Goal: Information Seeking & Learning: Learn about a topic

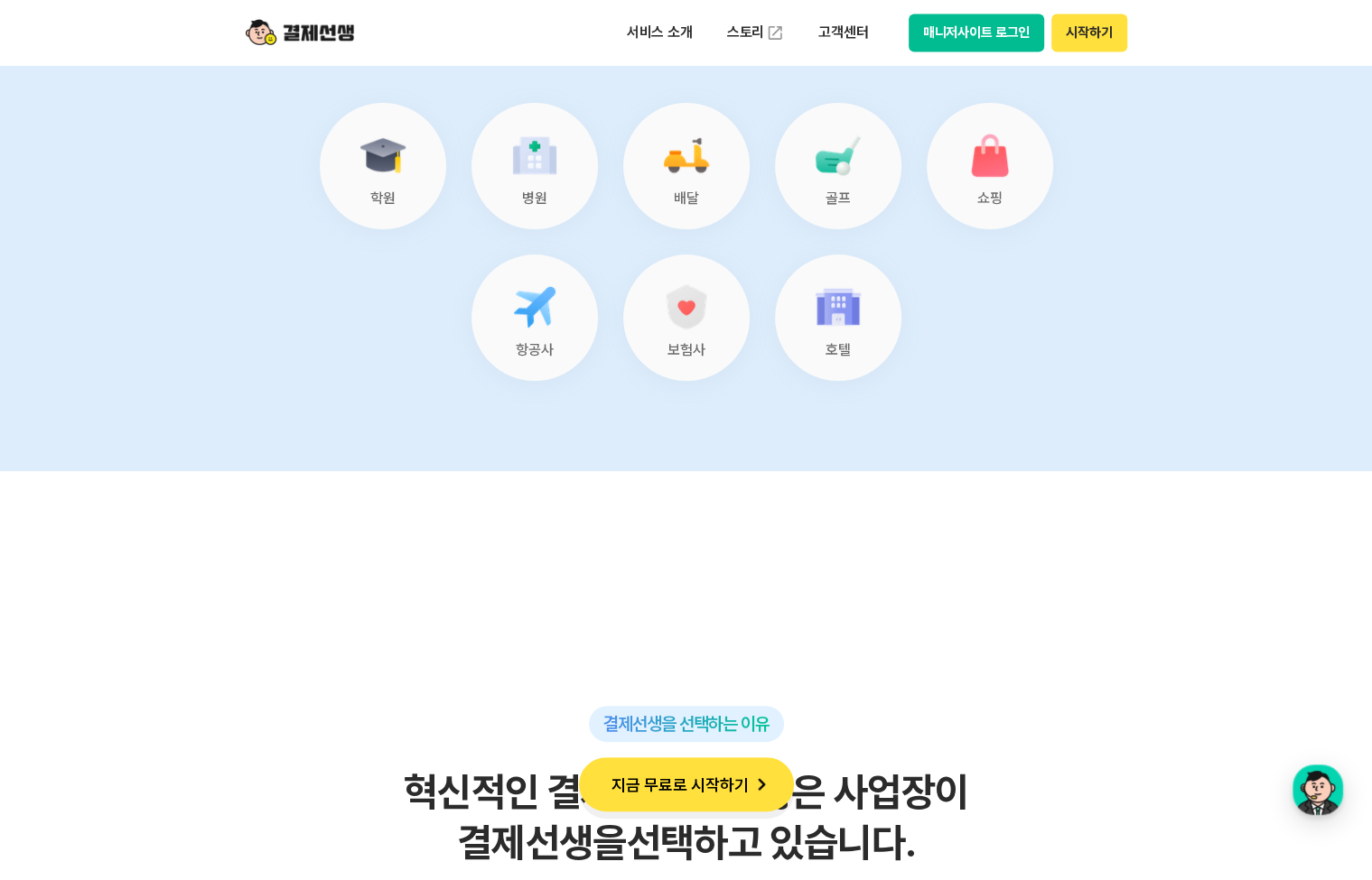
scroll to position [8254, 0]
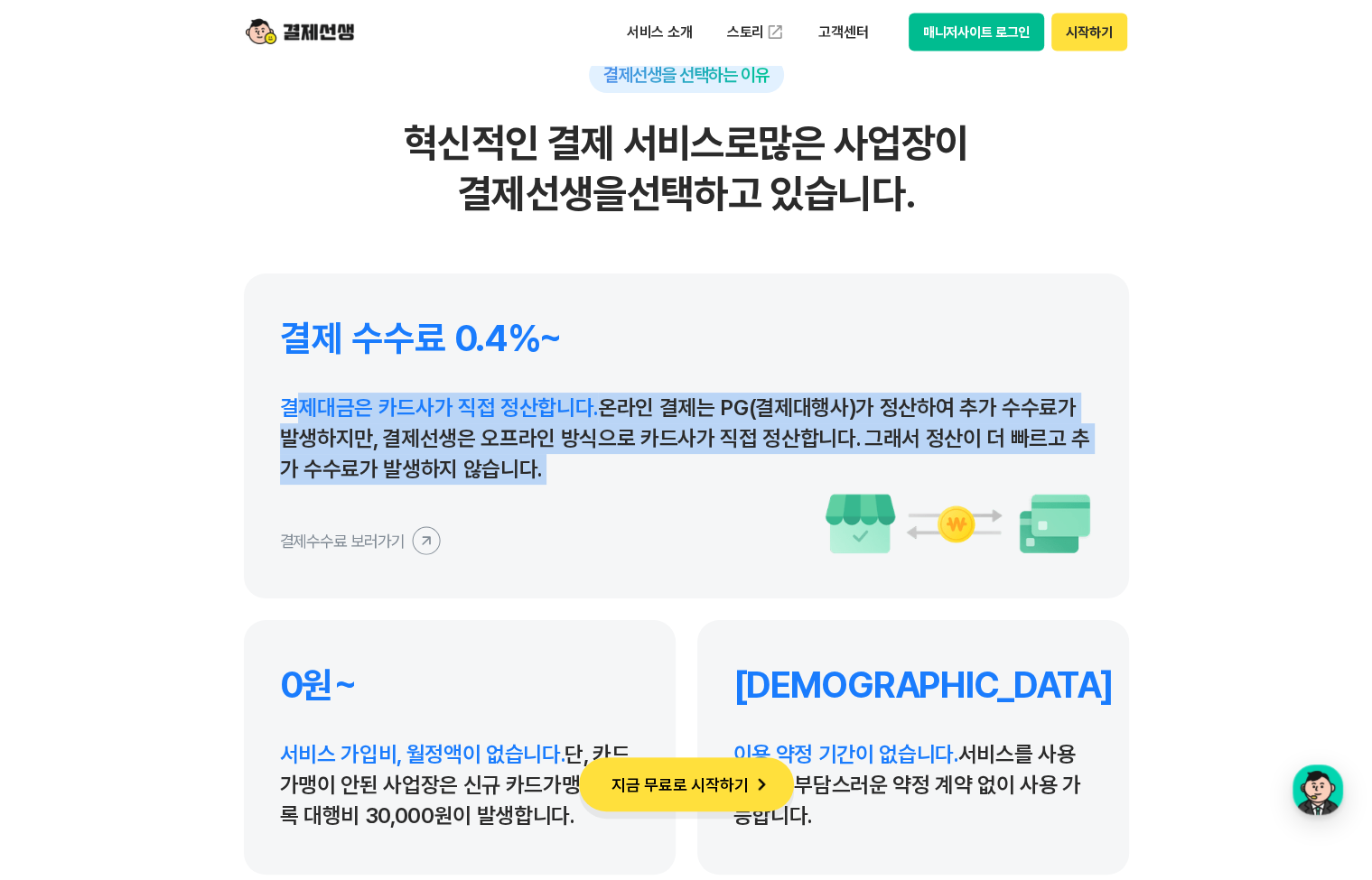
drag, startPoint x: 293, startPoint y: 415, endPoint x: 591, endPoint y: 491, distance: 307.5
click at [591, 491] on div "결제 수수료 0.4%~ 결제대금은 카드사가 직접 정산합니다. 온라인 결제는 PG(결제대행사)가 정산하여 추가 수수료가 발생하지만, 결제선생은 …" at bounding box center [686, 436] width 885 height 325
click at [591, 492] on div "결제수수료 보러가기" at bounding box center [686, 524] width 813 height 63
drag, startPoint x: 540, startPoint y: 481, endPoint x: 273, endPoint y: 418, distance: 274.3
click at [273, 418] on div "결제 수수료 0.4%~ 결제대금은 카드사가 직접 정산합니다. 온라인 결제는 PG(결제대행사)가 정산하여 추가 수수료가 발생하지만, 결제선생은 …" at bounding box center [686, 436] width 885 height 325
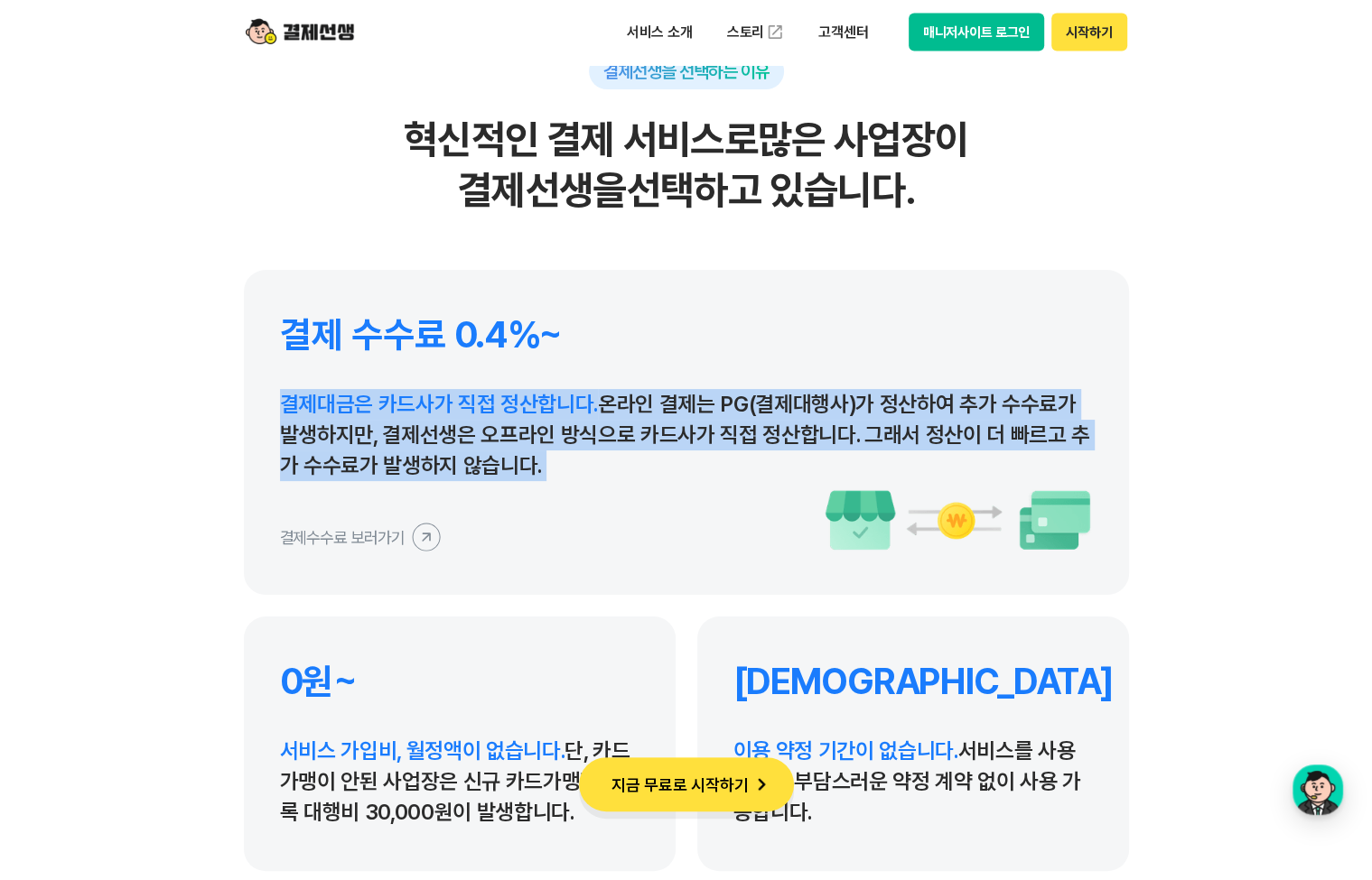
scroll to position [8415, 0]
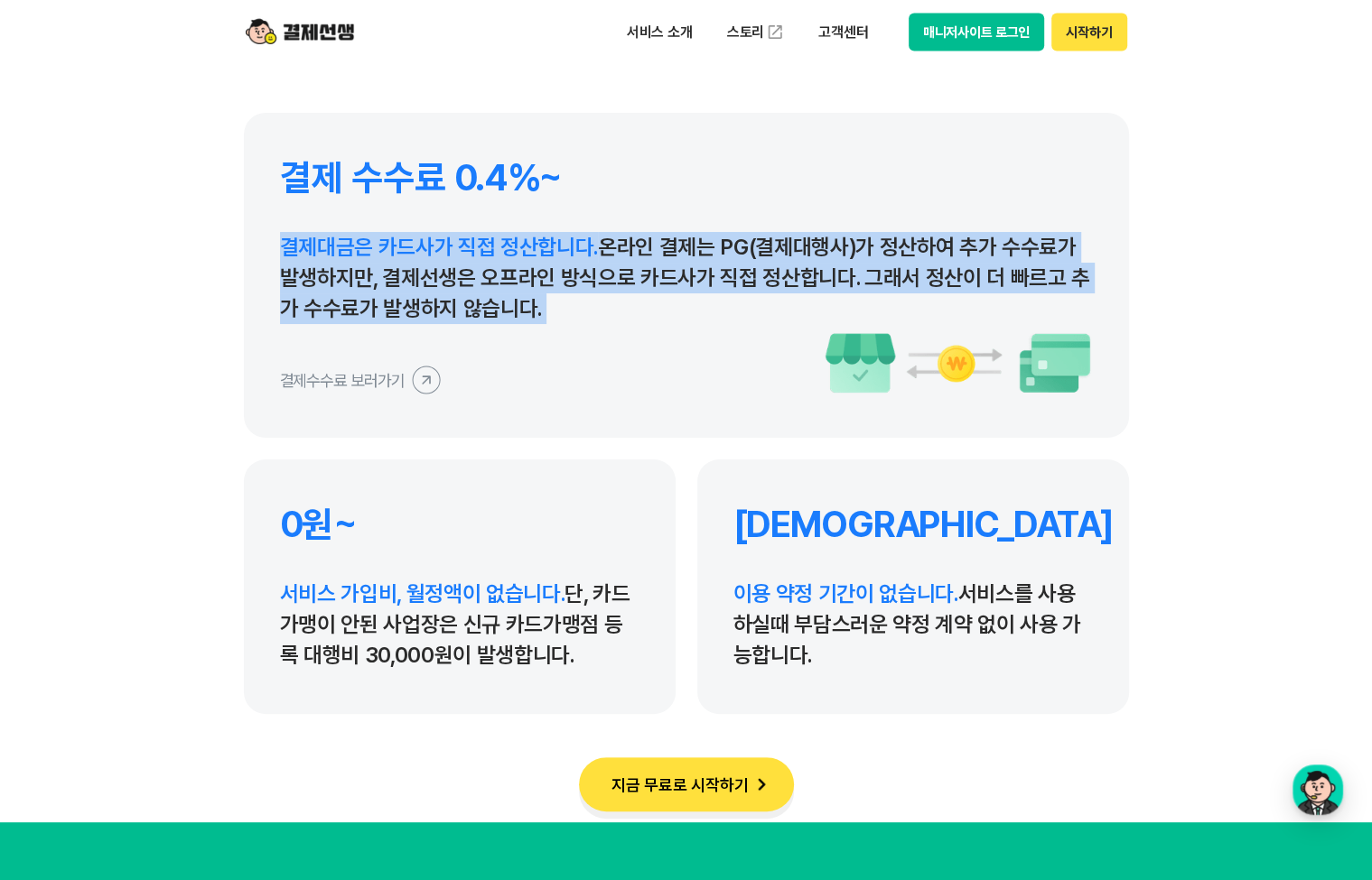
click at [465, 320] on p "결제대금은 카드사가 직접 정산합니다. 온라인 결제는 PG(결제대행사)가 정산하여 추가 수수료가 발생하지만, 결제선생은 오프라인 방식으로 카드사…" at bounding box center [686, 278] width 813 height 92
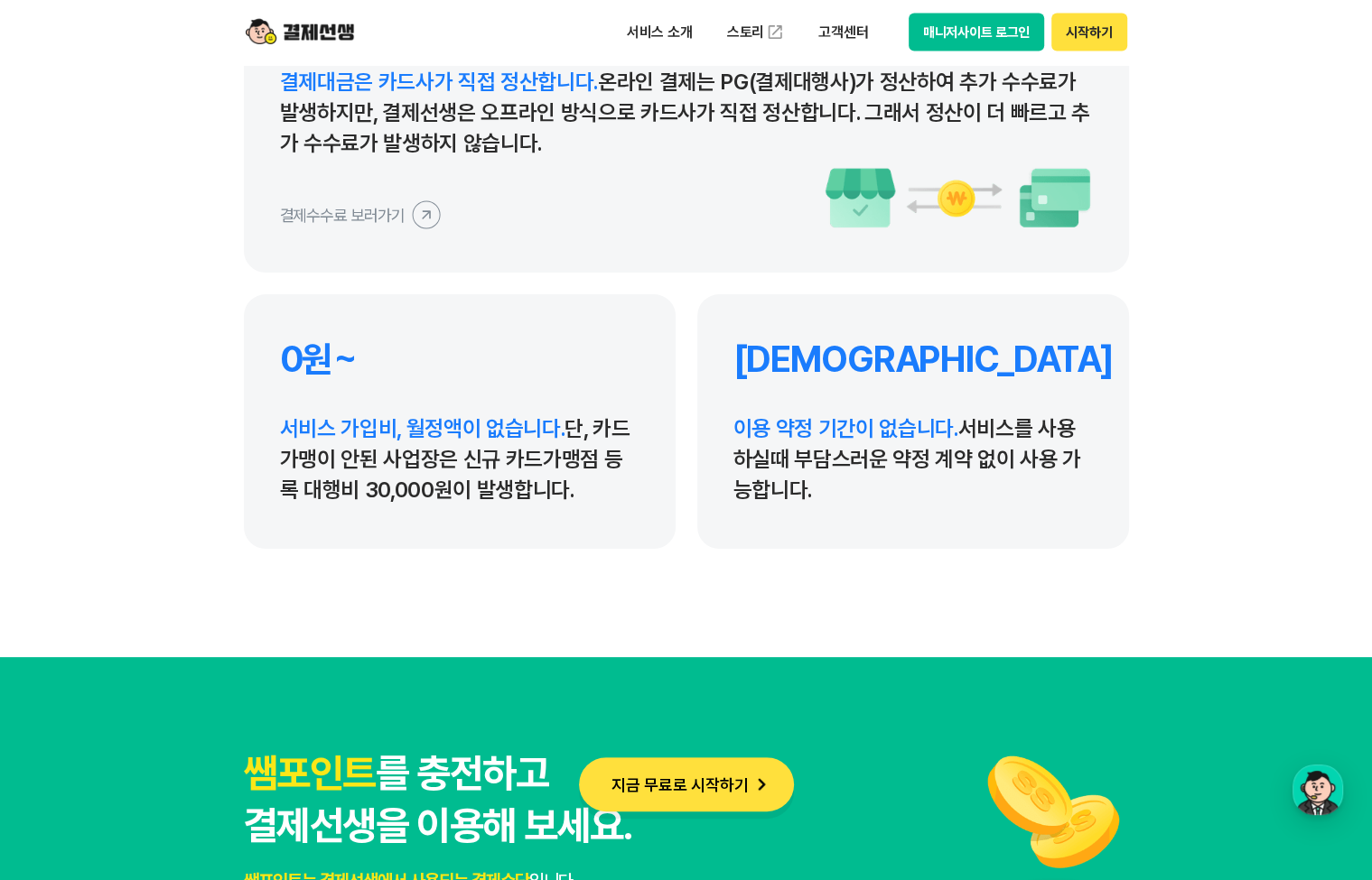
scroll to position [8630, 0]
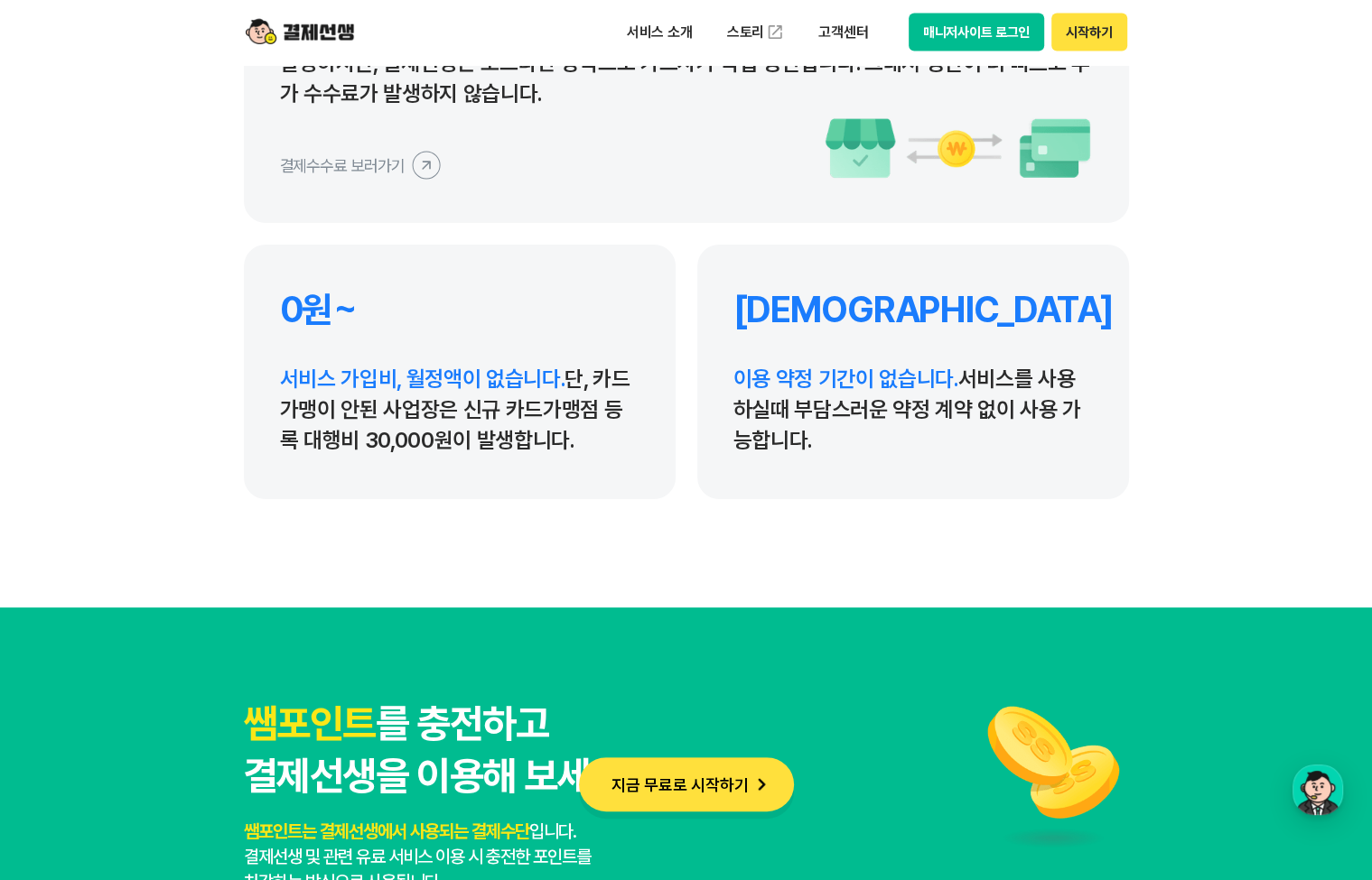
drag, startPoint x: 582, startPoint y: 426, endPoint x: 572, endPoint y: 431, distance: 11.2
click at [572, 431] on p "서비스 가입비, 월정액이 없습니다. 단, 카드가맹이 안된 사업장은 신규 카드가맹점 등록 대행비 30,000원이 발생합니다." at bounding box center [460, 410] width 360 height 92
drag, startPoint x: 571, startPoint y: 459, endPoint x: 263, endPoint y: 379, distance: 318.2
click at [263, 379] on div "0원~ 서비스 가입비, 월정액이 없습니다. 단, 카드가맹이 안된 사업장은 신규 카드가맹점 등록 대행비 30,000원이 발생합니다." at bounding box center [460, 372] width 432 height 255
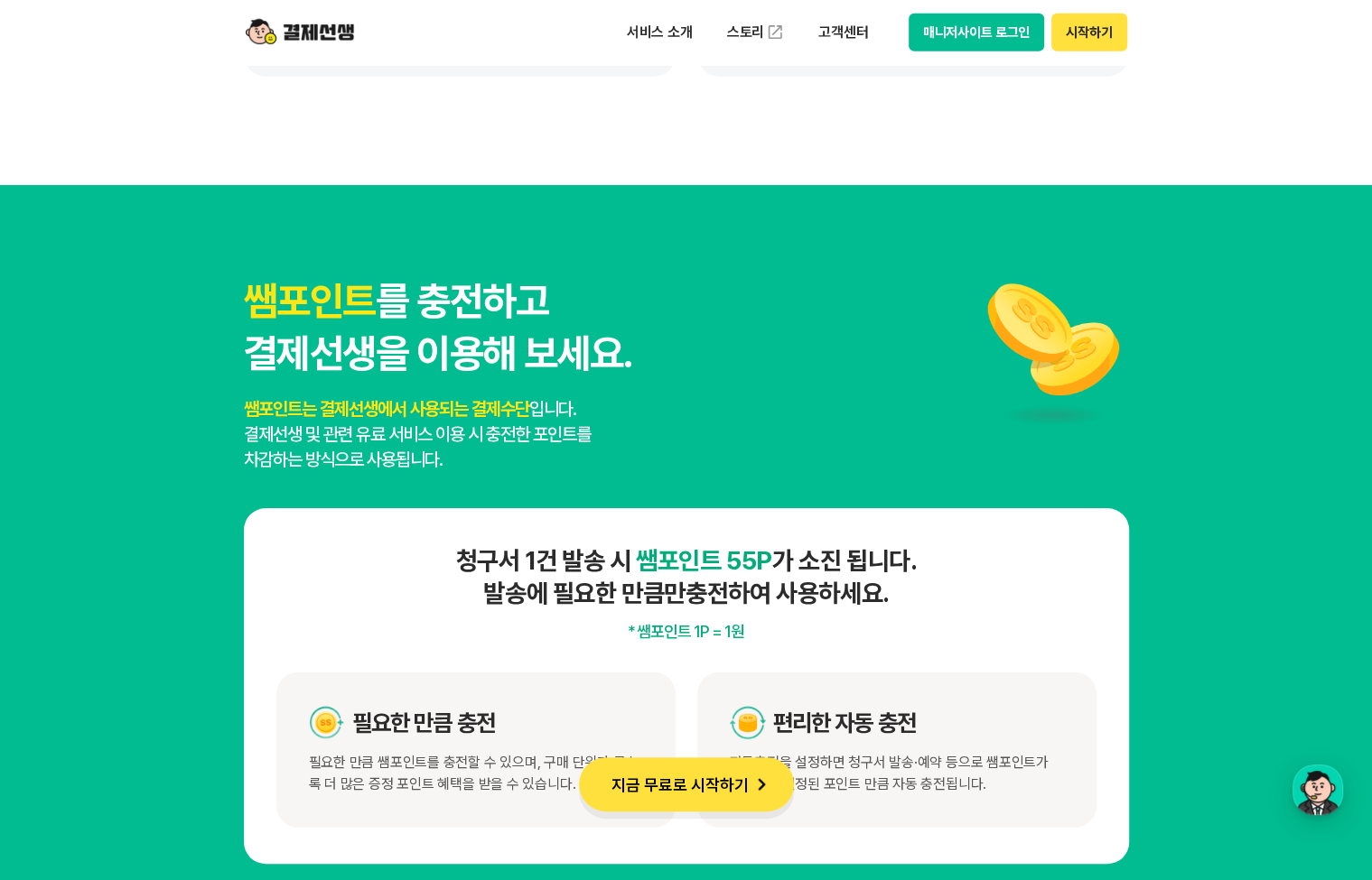
scroll to position [8561, 0]
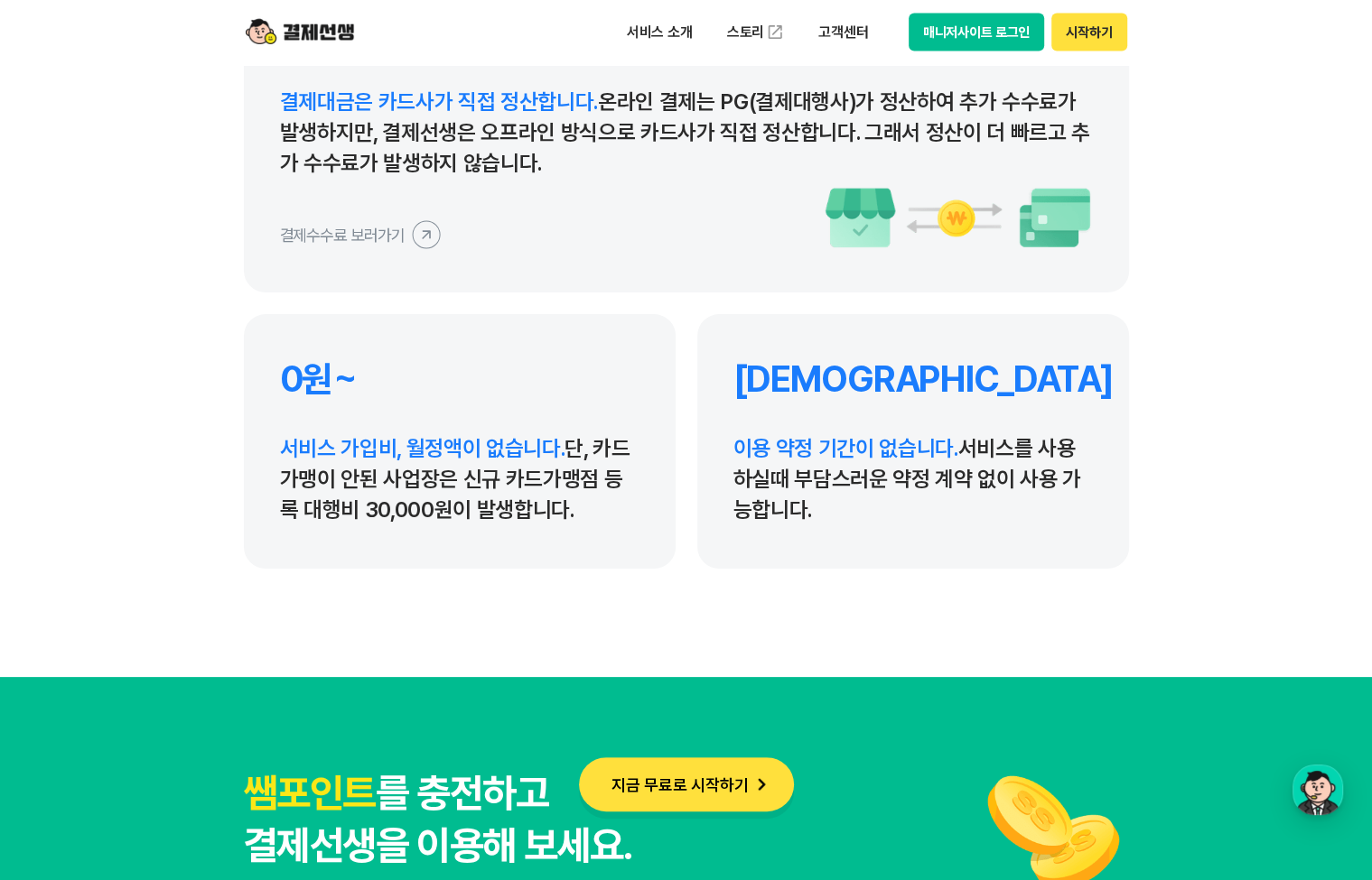
click at [403, 518] on p "서비스 가입비, 월정액이 없습니다. 단, 카드가맹이 안된 사업장은 신규 카드가맹점 등록 대행비 30,000원이 발생합니다." at bounding box center [460, 480] width 360 height 92
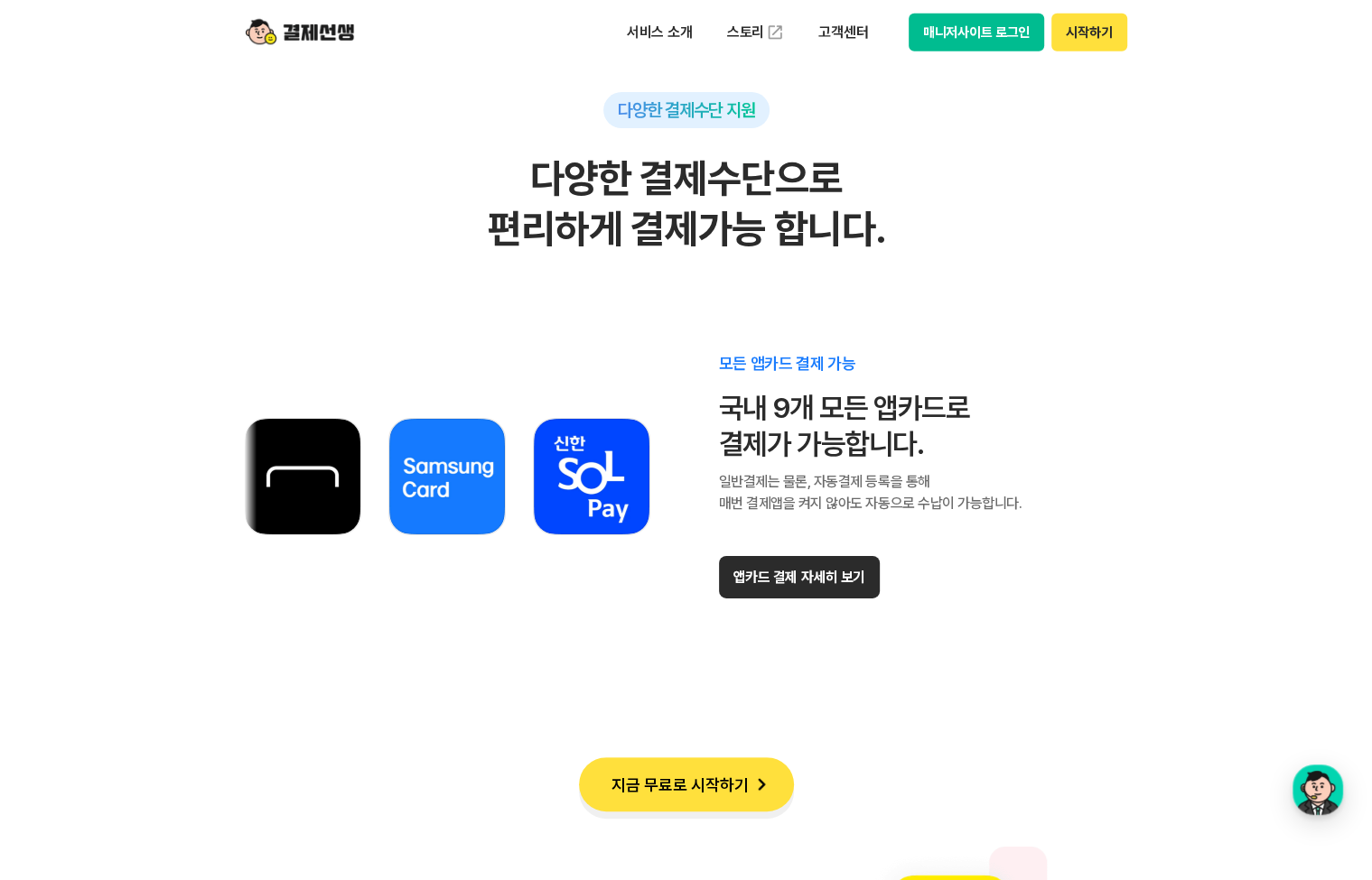
scroll to position [10355, 0]
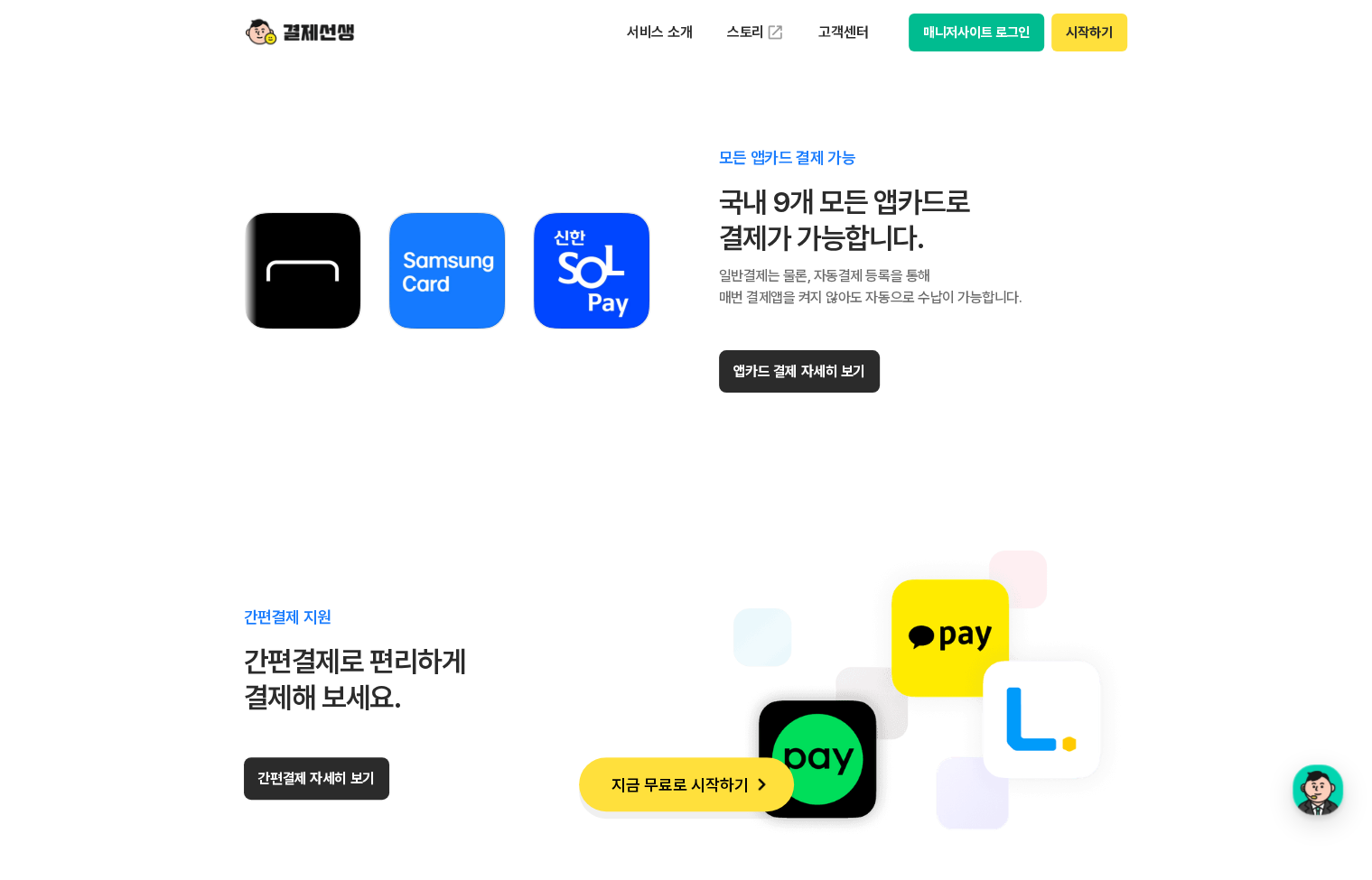
click at [1219, 329] on section "다양한 결제수단 지원 다양한 결제수단으로 편리하게 결제가능 합니다. 모든 앱카드 결제 가능 국내 9개 모든 앱카드로 결제가 가능합니다. 일반결…" at bounding box center [686, 597] width 1372 height 1892
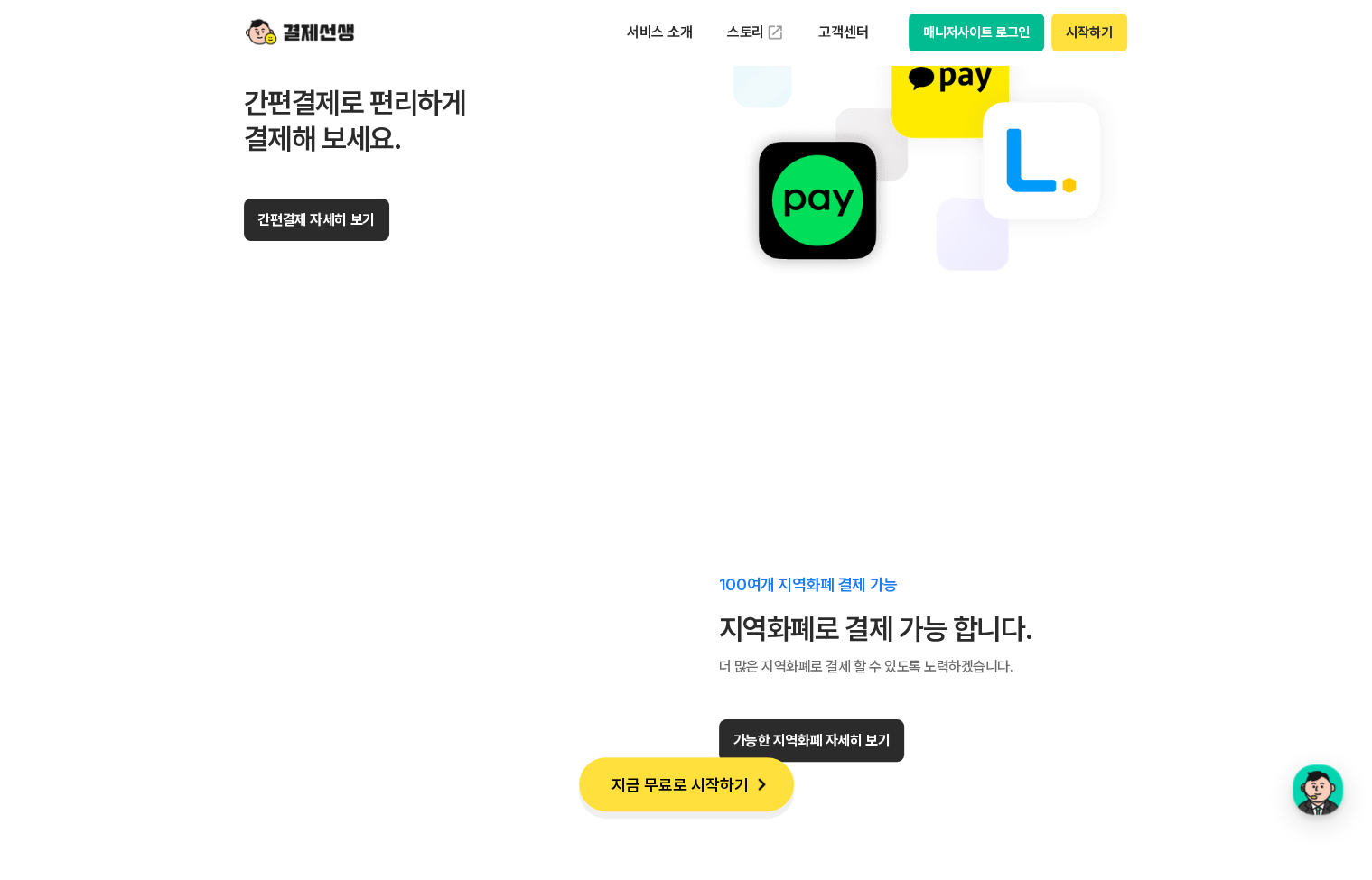
scroll to position [10918, 0]
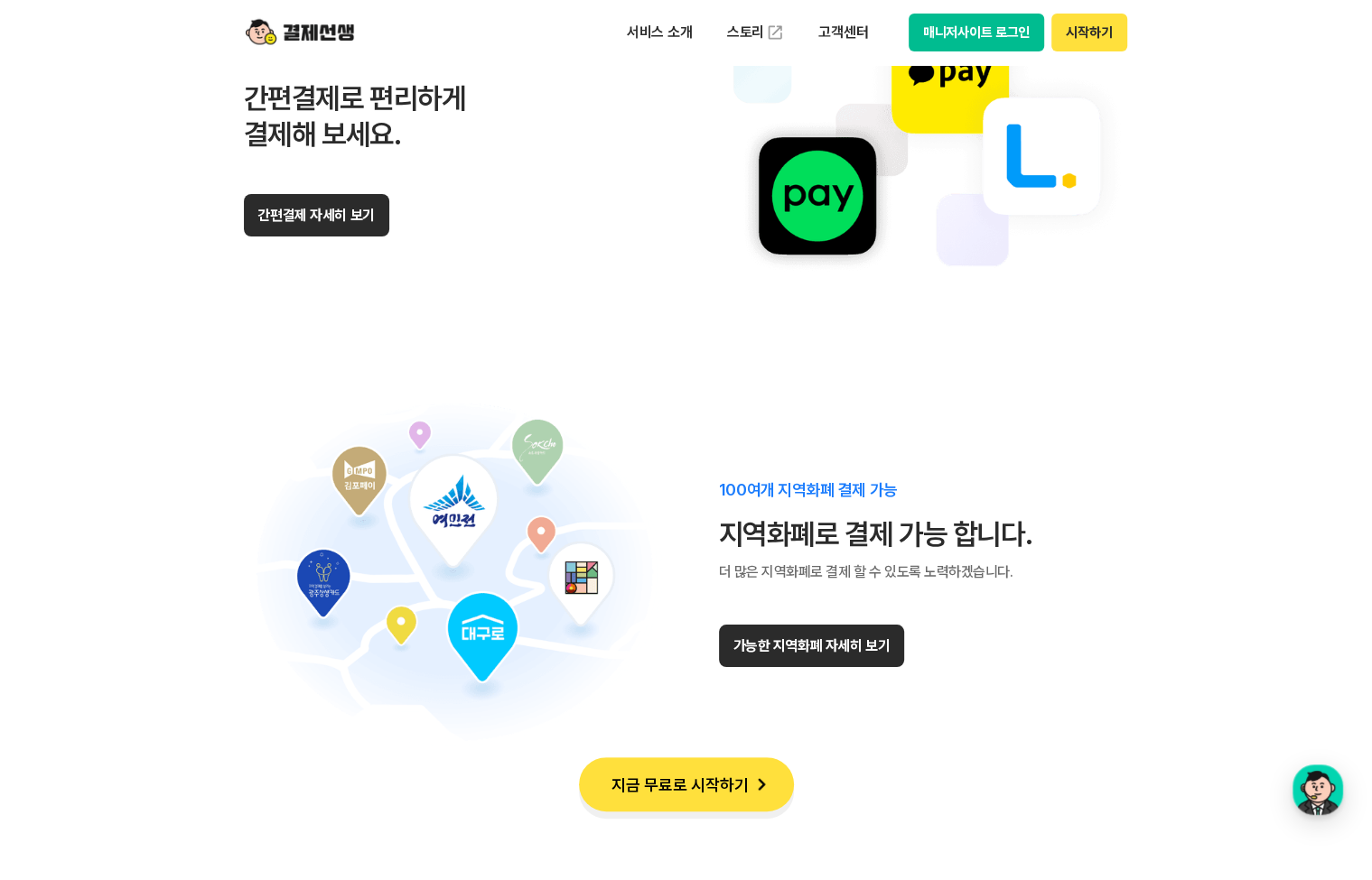
click at [1199, 330] on section "다양한 결제수단 지원 다양한 결제수단으로 편리하게 결제가능 합니다. 모든 앱카드 결제 가능 국내 9개 모든 앱카드로 결제가 가능합니다. 일반결…" at bounding box center [686, 34] width 1372 height 1892
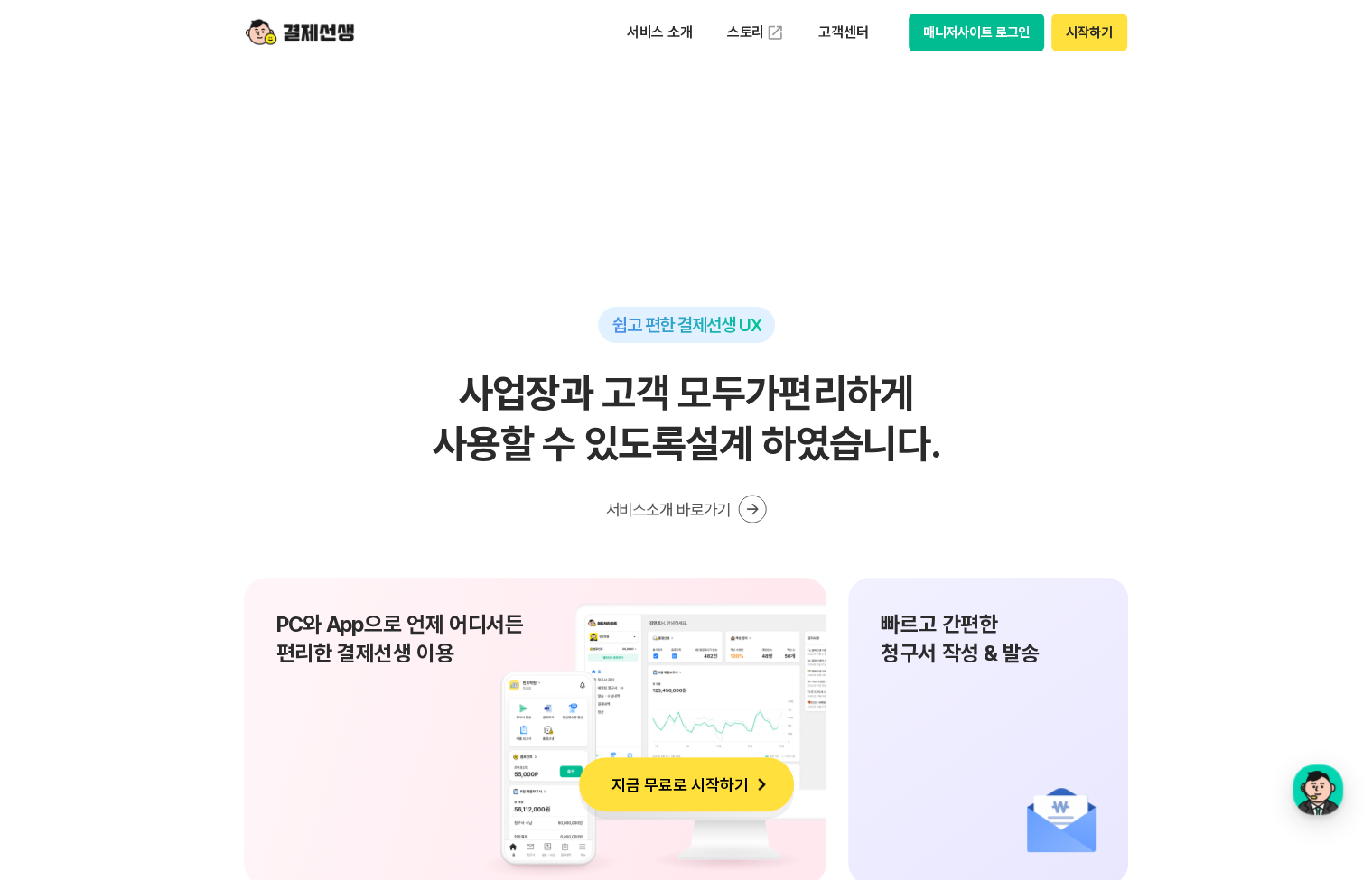
scroll to position [11623, 0]
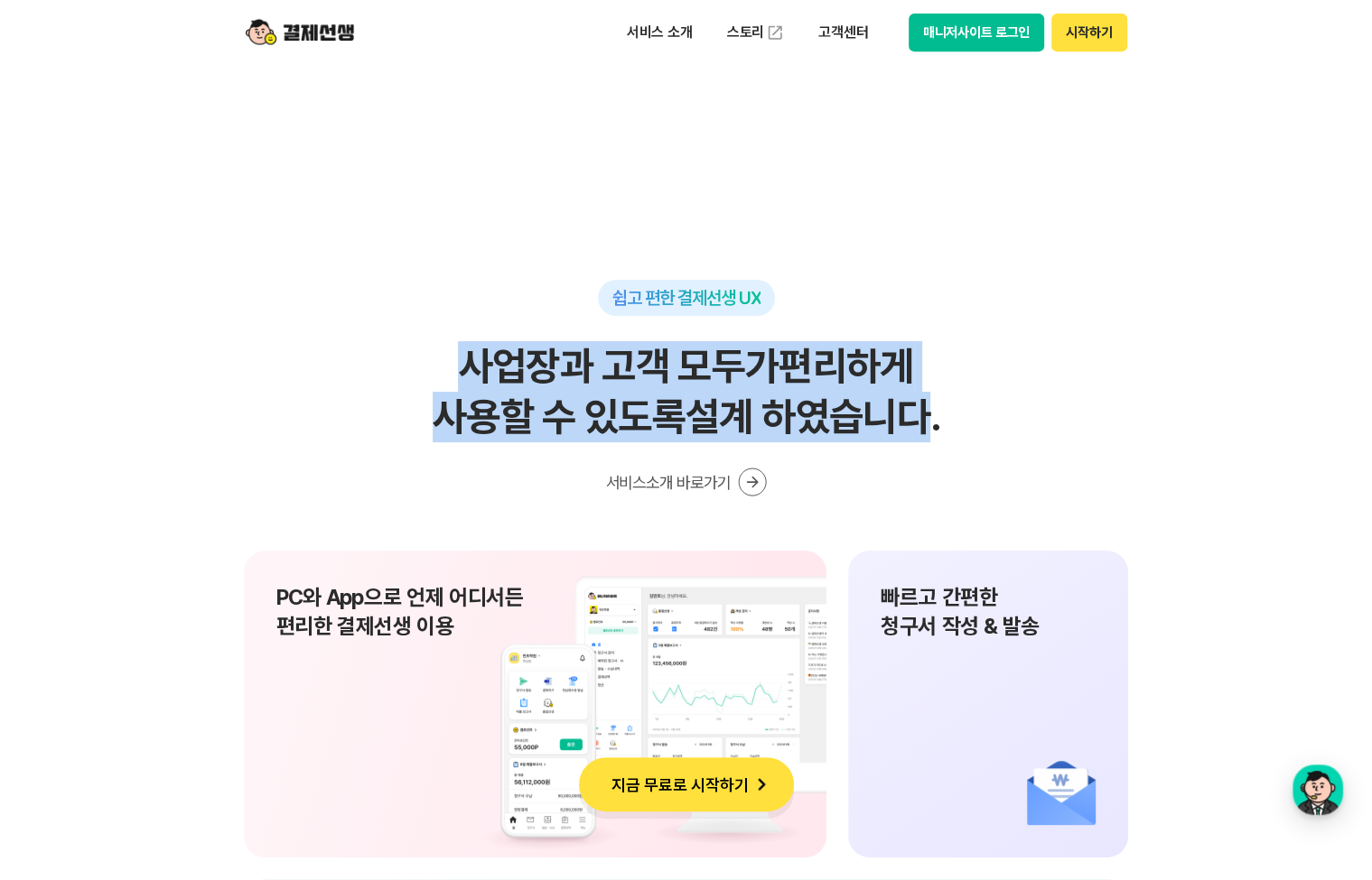
drag, startPoint x: 462, startPoint y: 378, endPoint x: 934, endPoint y: 433, distance: 475.2
click at [934, 433] on h2 "사업장과 고객 모두가 편리하게 사용할 수 있도록 설계 하였습니다." at bounding box center [686, 392] width 885 height 101
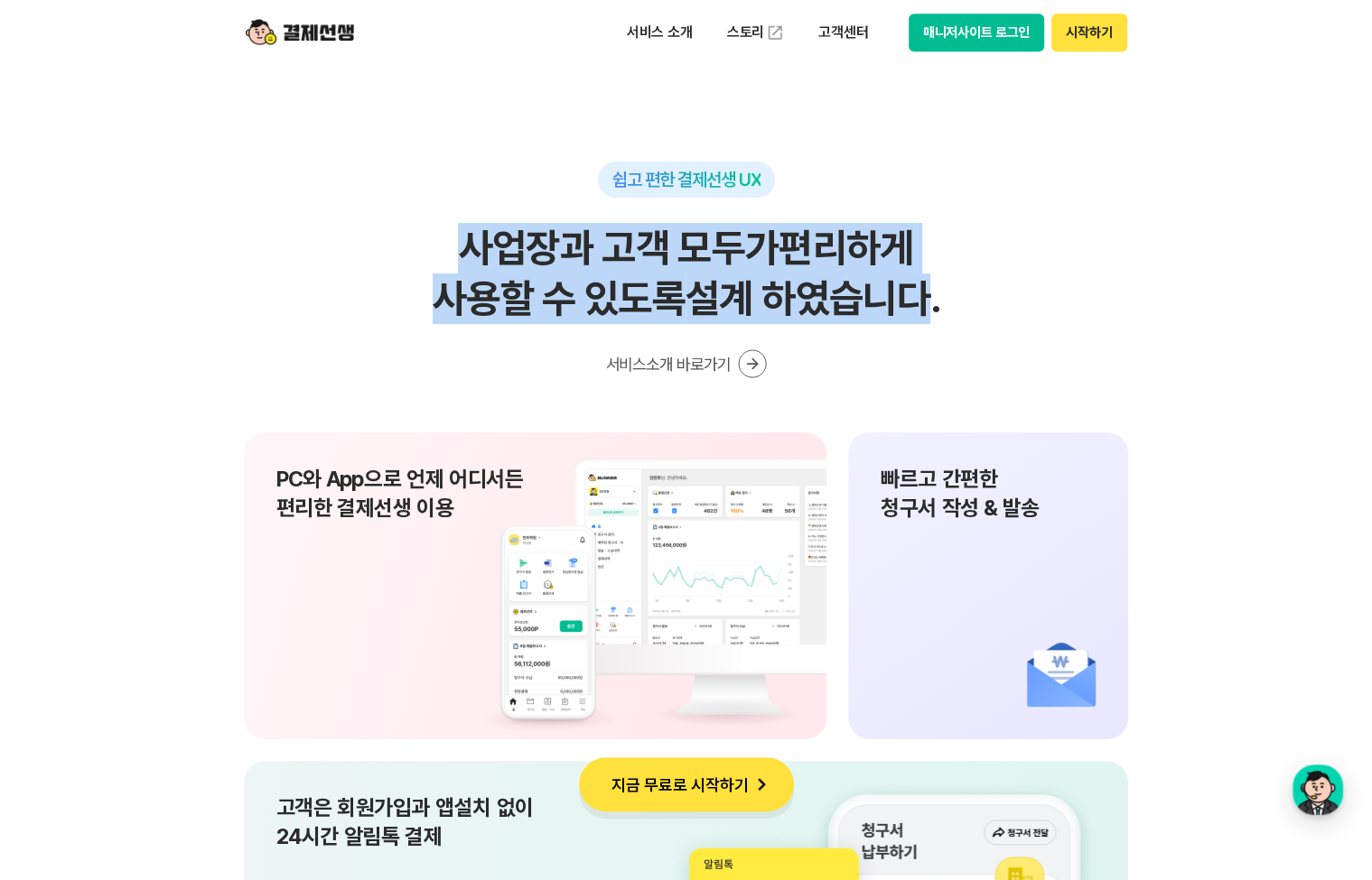
scroll to position [12237, 0]
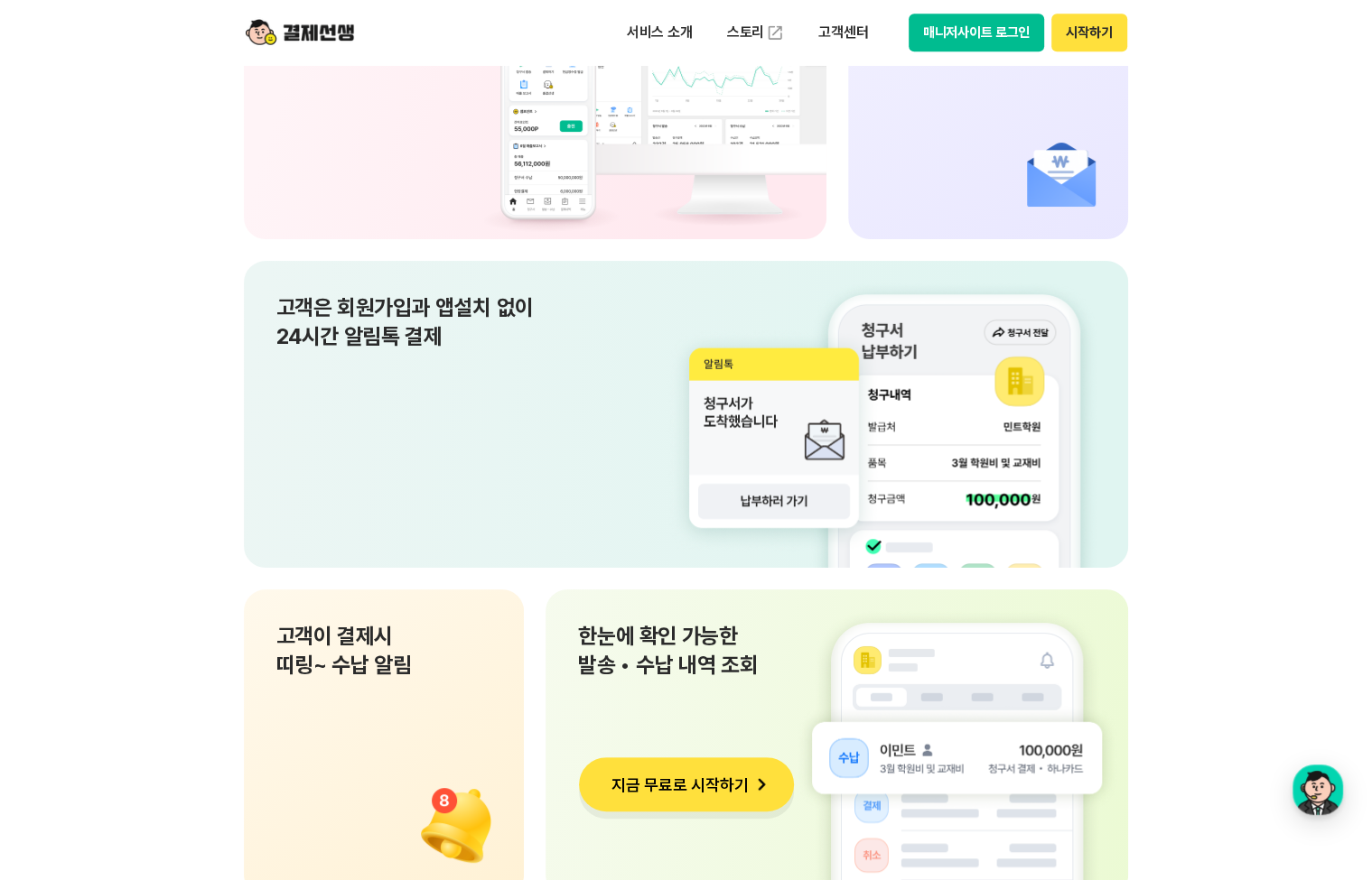
click at [1237, 382] on section "쉽고 편한 결제선생 UX 사업장과 고객 모두가 편리하게 사용할 수 있도록 설계 하였습니다. 서비스소개 바로가기 PC와 App으로 언제 어디서든…" at bounding box center [686, 560] width 1372 height 1798
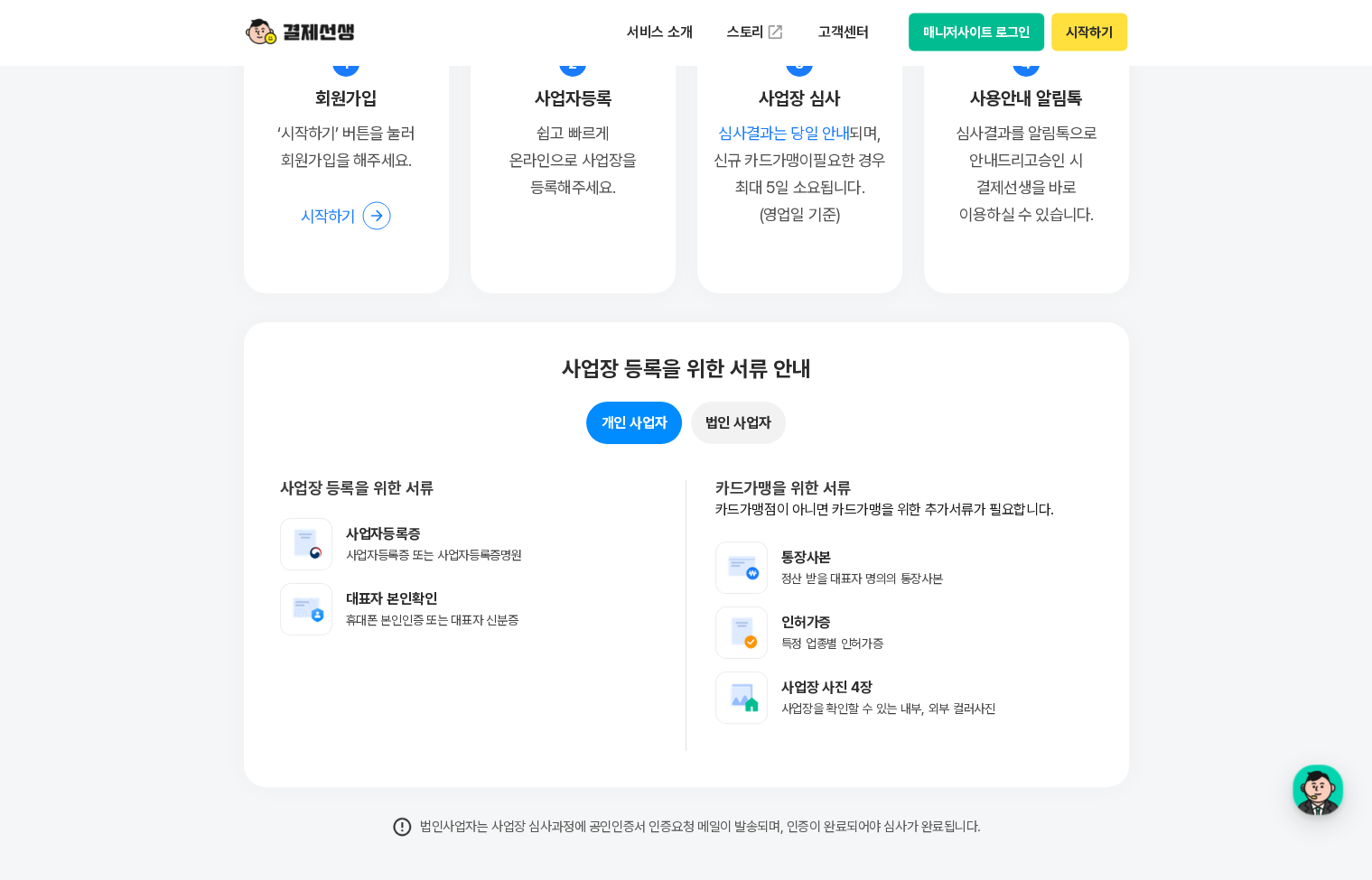
scroll to position [14008, 0]
